Goal: Information Seeking & Learning: Learn about a topic

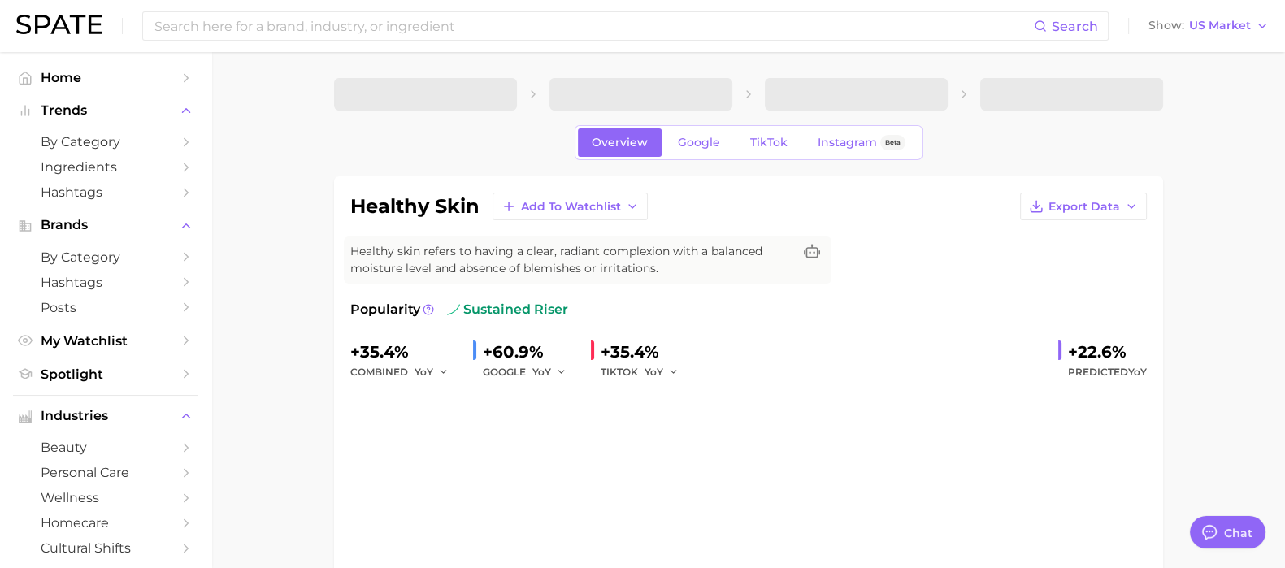
type textarea "x"
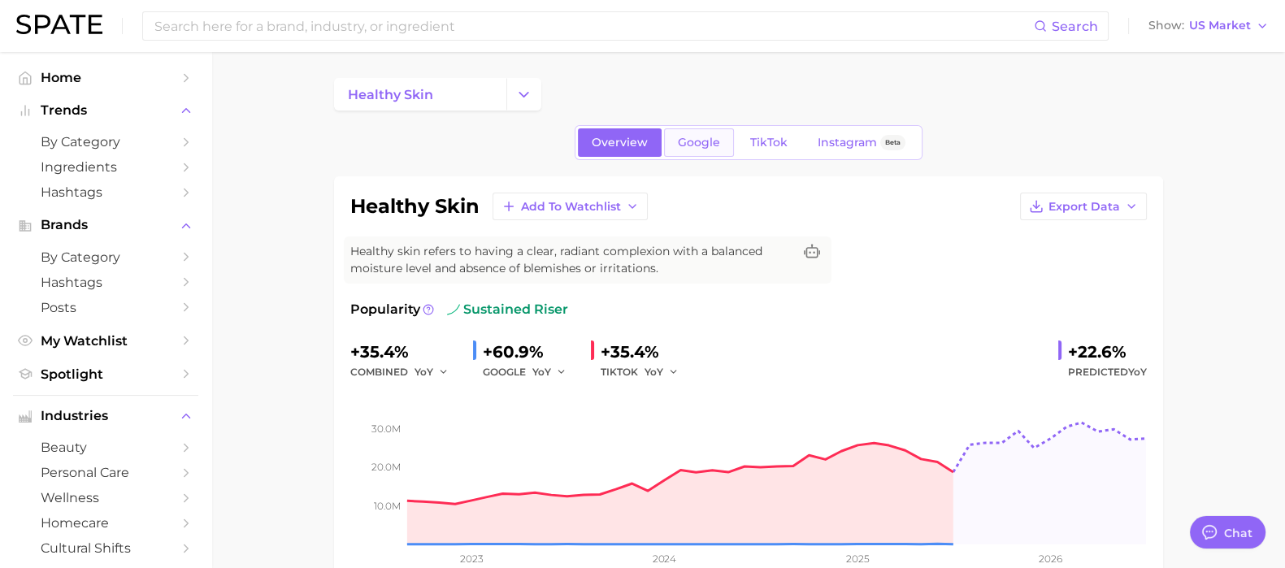
click at [697, 141] on span "Google" at bounding box center [699, 143] width 42 height 14
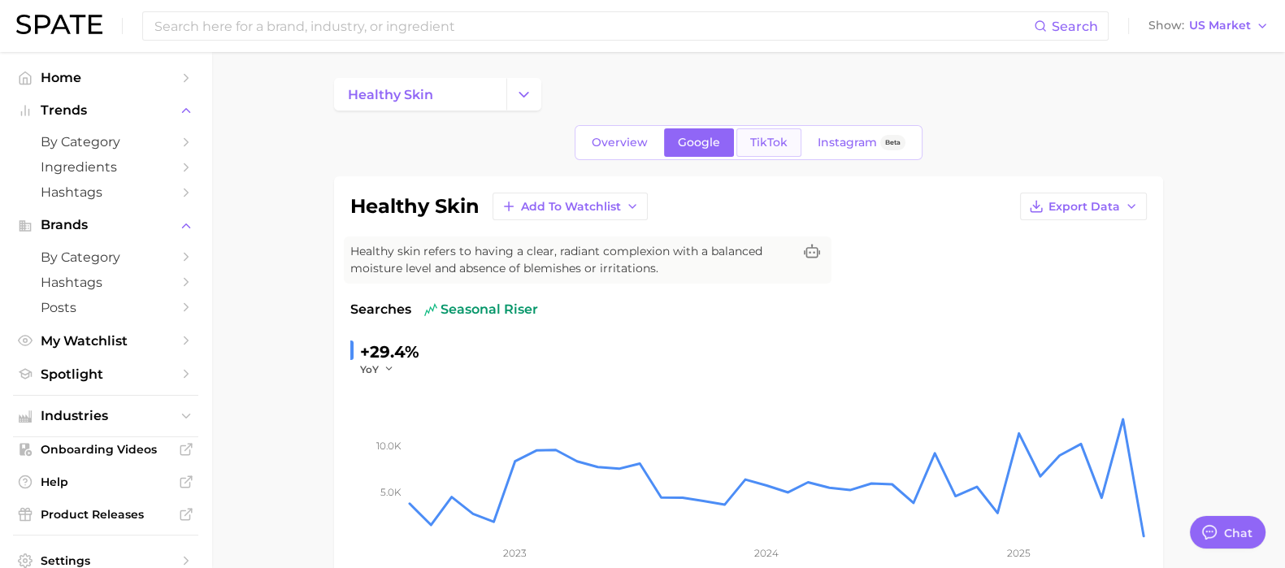
click at [759, 143] on span "TikTok" at bounding box center [768, 143] width 37 height 14
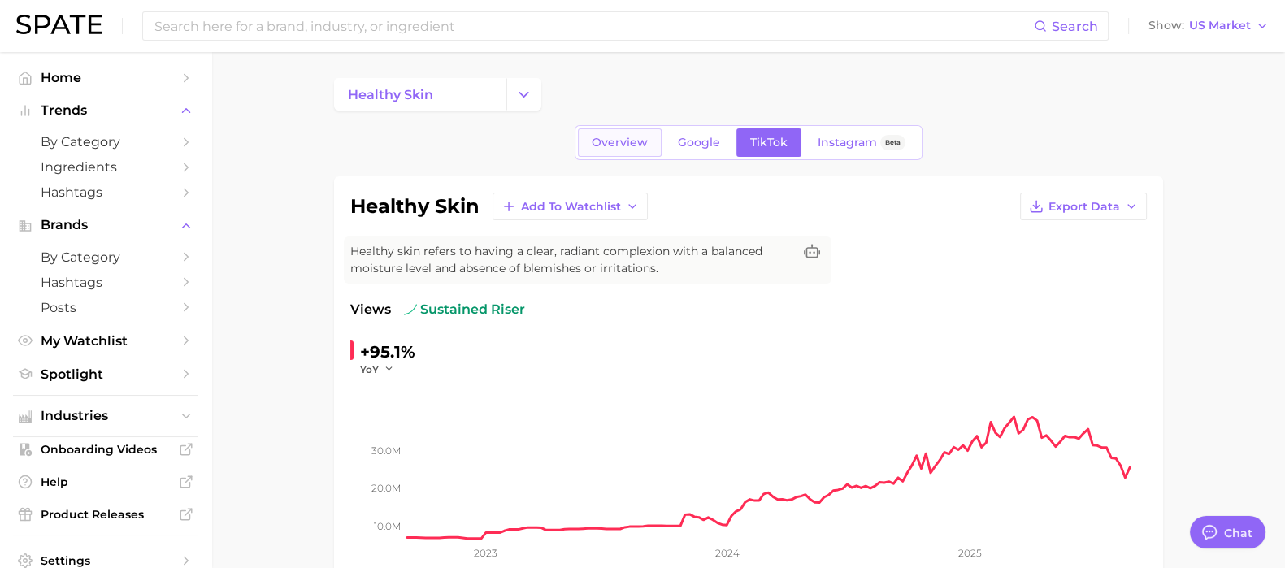
click at [633, 146] on span "Overview" at bounding box center [620, 143] width 56 height 14
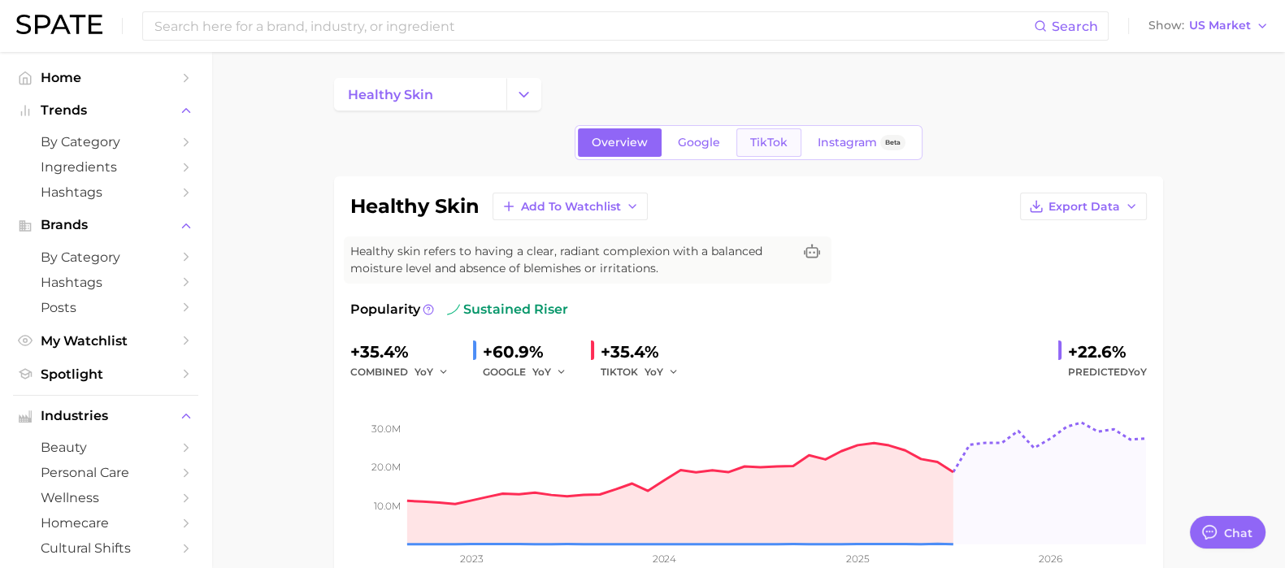
click at [772, 144] on span "TikTok" at bounding box center [768, 143] width 37 height 14
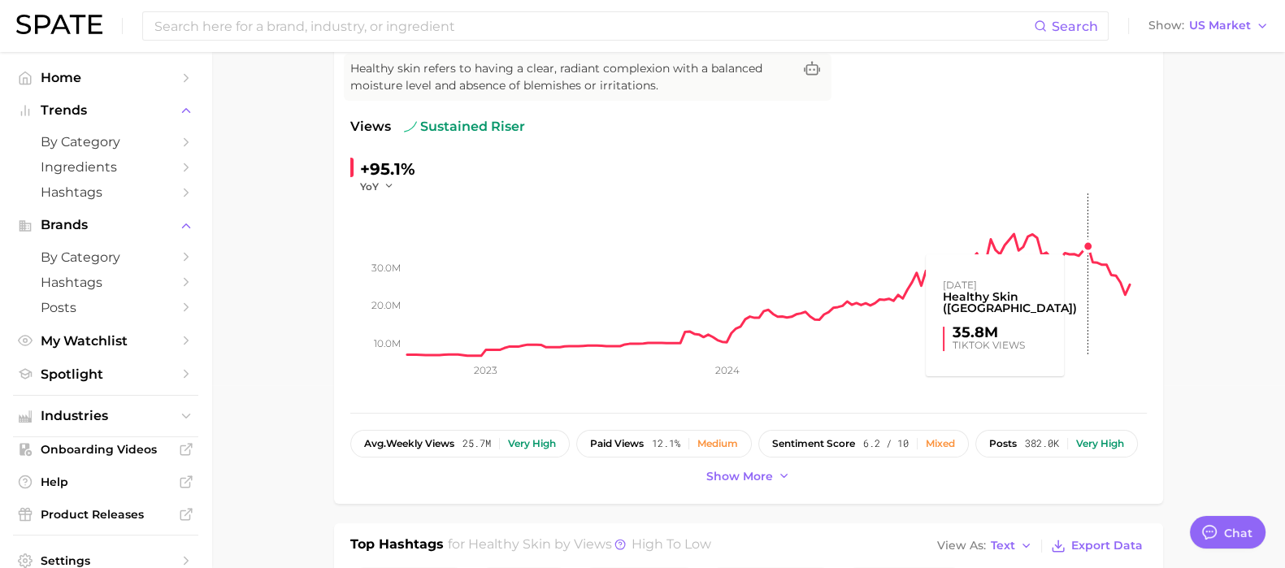
scroll to position [202, 0]
